Goal: Book appointment/travel/reservation

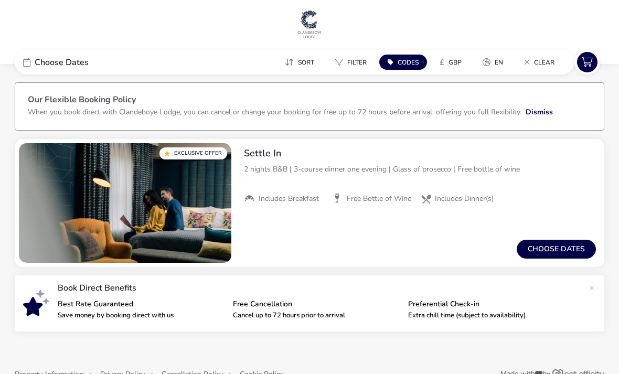
scroll to position [26, 0]
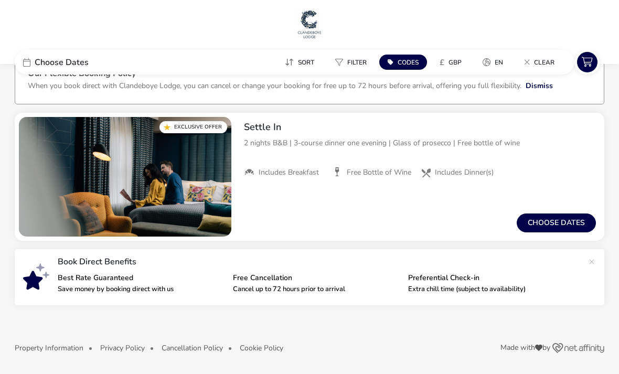
click at [573, 225] on button "Choose dates" at bounding box center [556, 223] width 79 height 19
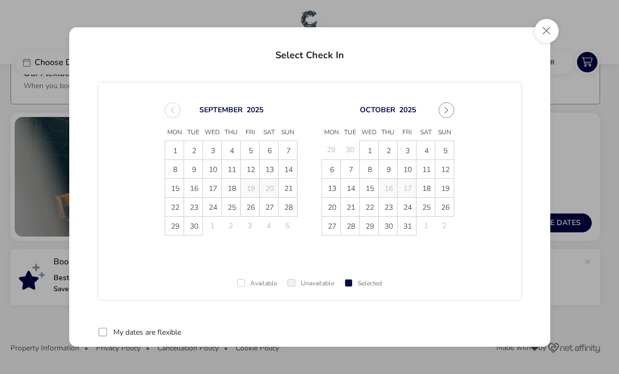
click at [443, 109] on icon "Next Month" at bounding box center [446, 110] width 7 height 7
click at [411, 208] on span "21" at bounding box center [407, 207] width 18 height 18
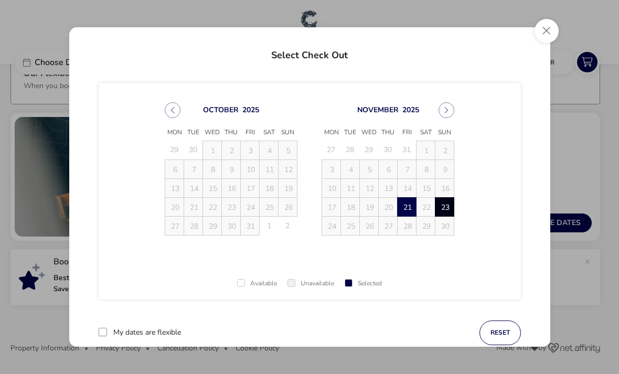
click at [447, 211] on span "23" at bounding box center [445, 207] width 18 height 18
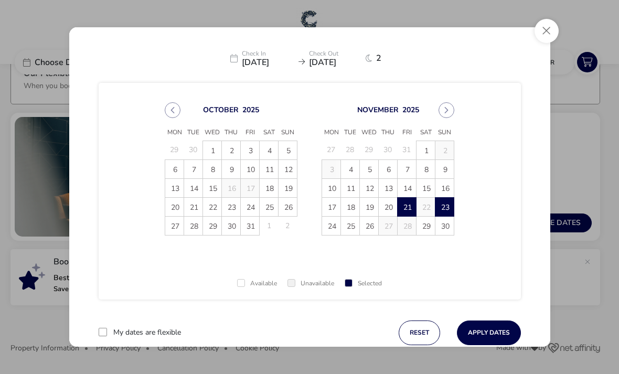
click at [492, 337] on button "Apply Dates" at bounding box center [489, 333] width 64 height 25
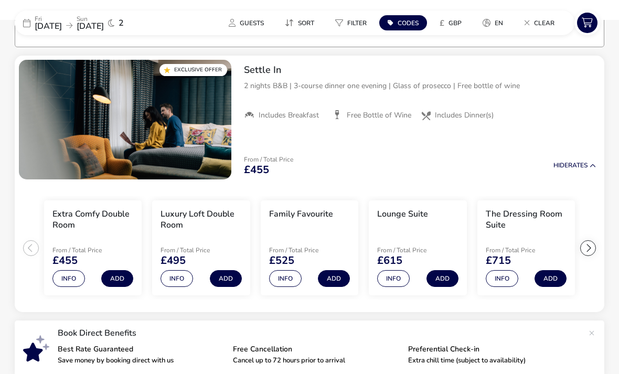
scroll to position [86, 0]
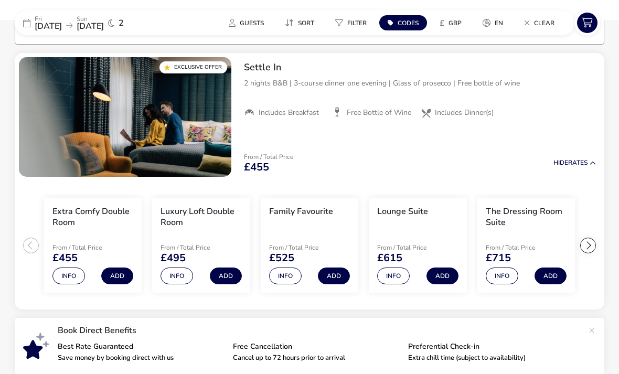
click at [62, 21] on span "21 Nov 2025" at bounding box center [48, 26] width 27 height 12
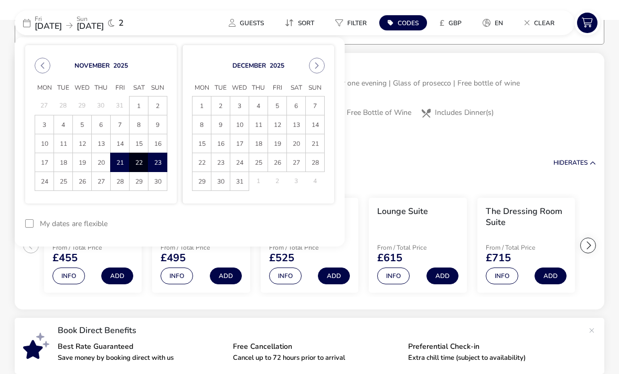
click at [42, 164] on span "17" at bounding box center [44, 163] width 17 height 18
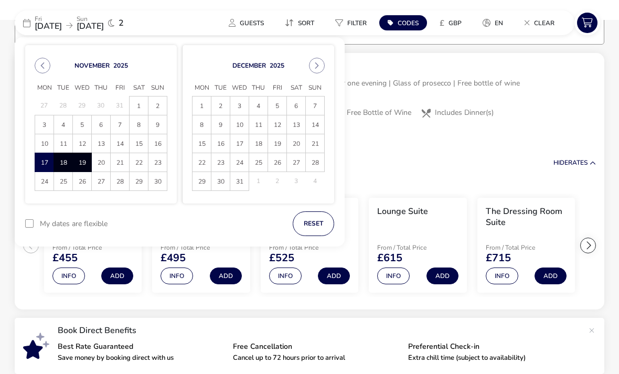
click at [81, 162] on span "19" at bounding box center [81, 163] width 17 height 18
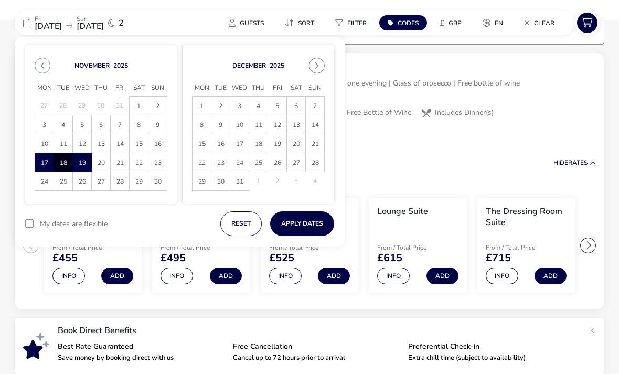
click at [314, 233] on button "Apply Dates" at bounding box center [302, 224] width 64 height 25
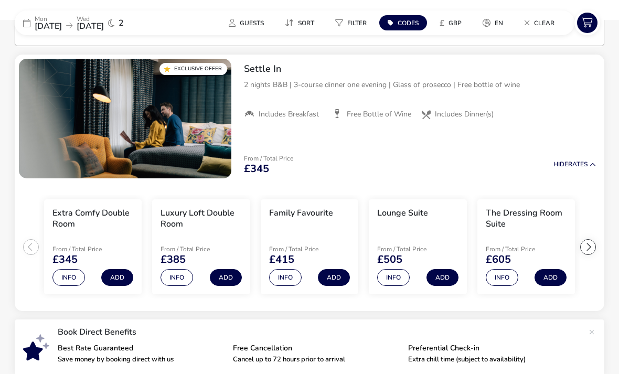
scroll to position [86, 0]
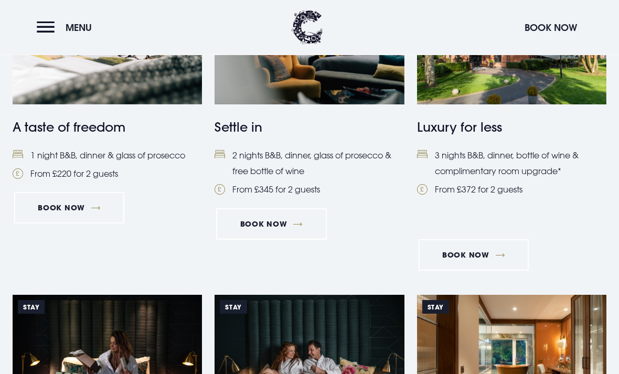
scroll to position [530, 0]
click at [93, 213] on link "Book Now" at bounding box center [69, 207] width 110 height 31
